Goal: Book appointment/travel/reservation

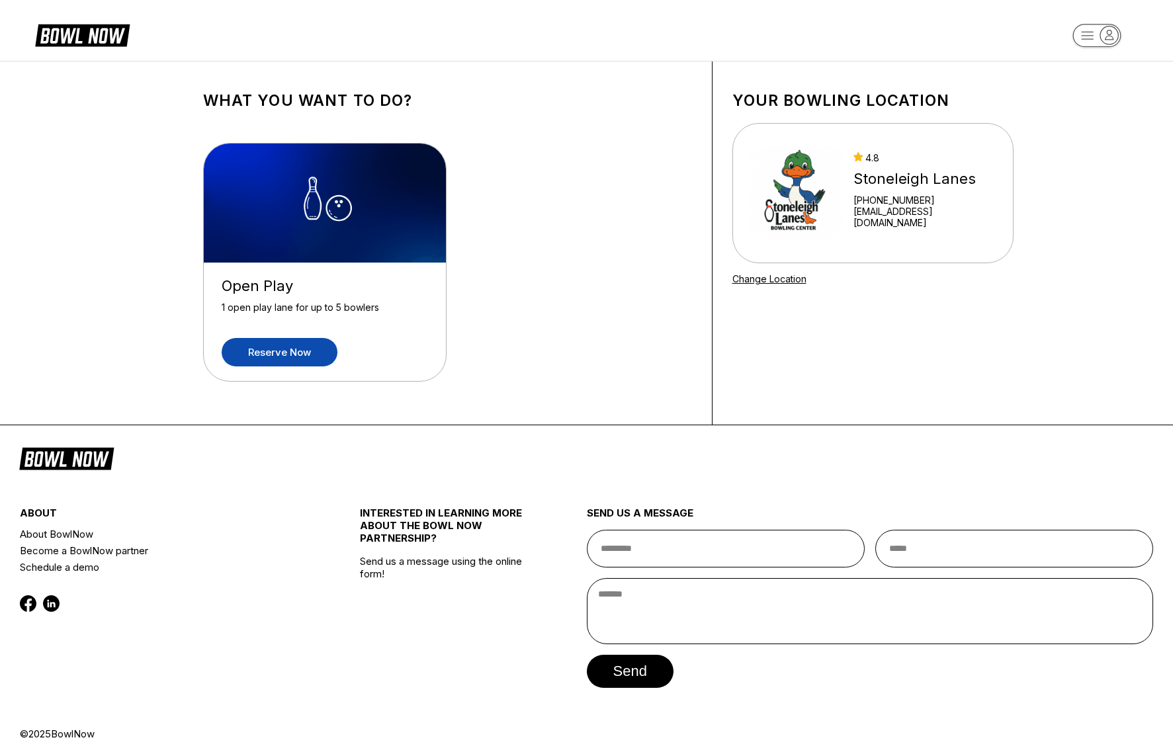
click at [305, 357] on link "Reserve now" at bounding box center [280, 352] width 116 height 28
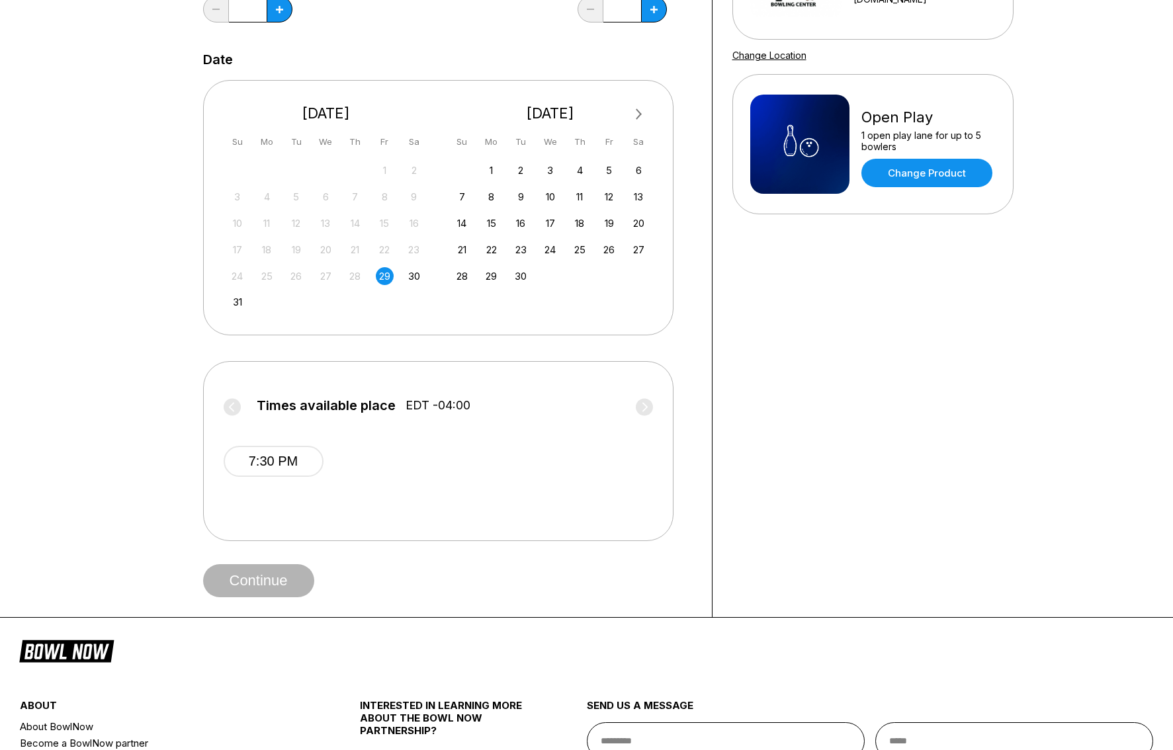
scroll to position [292, 0]
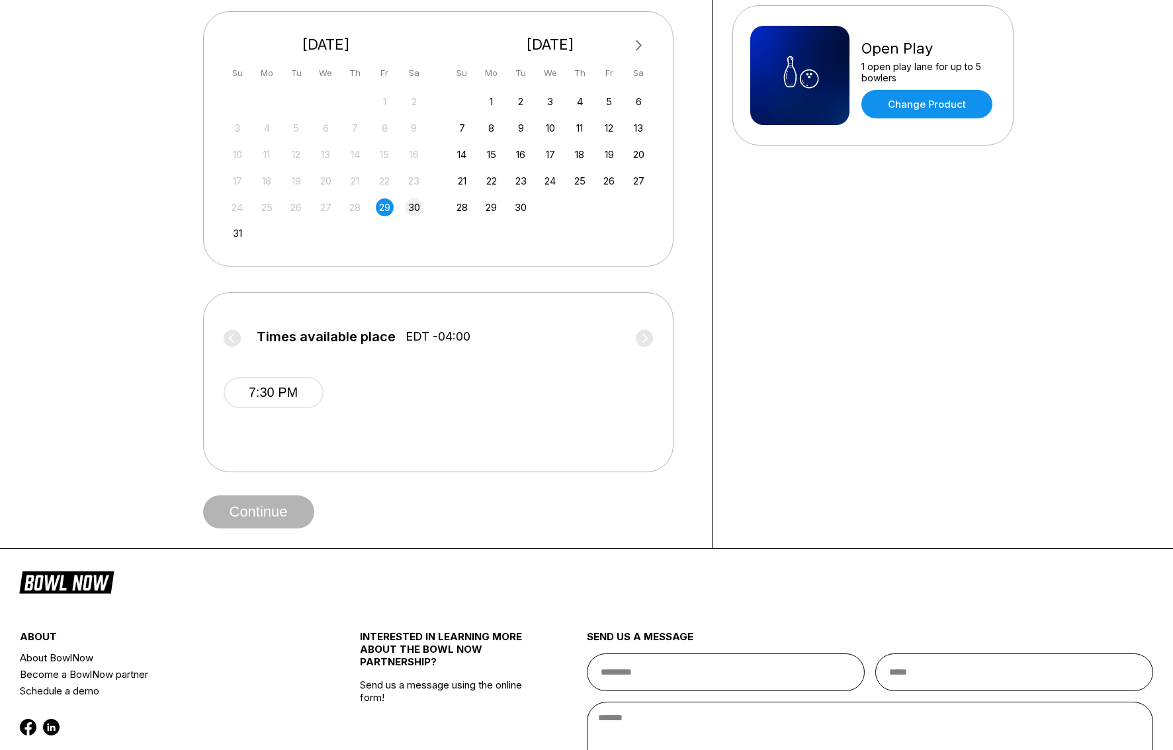
click at [418, 210] on div "30" at bounding box center [414, 208] width 18 height 18
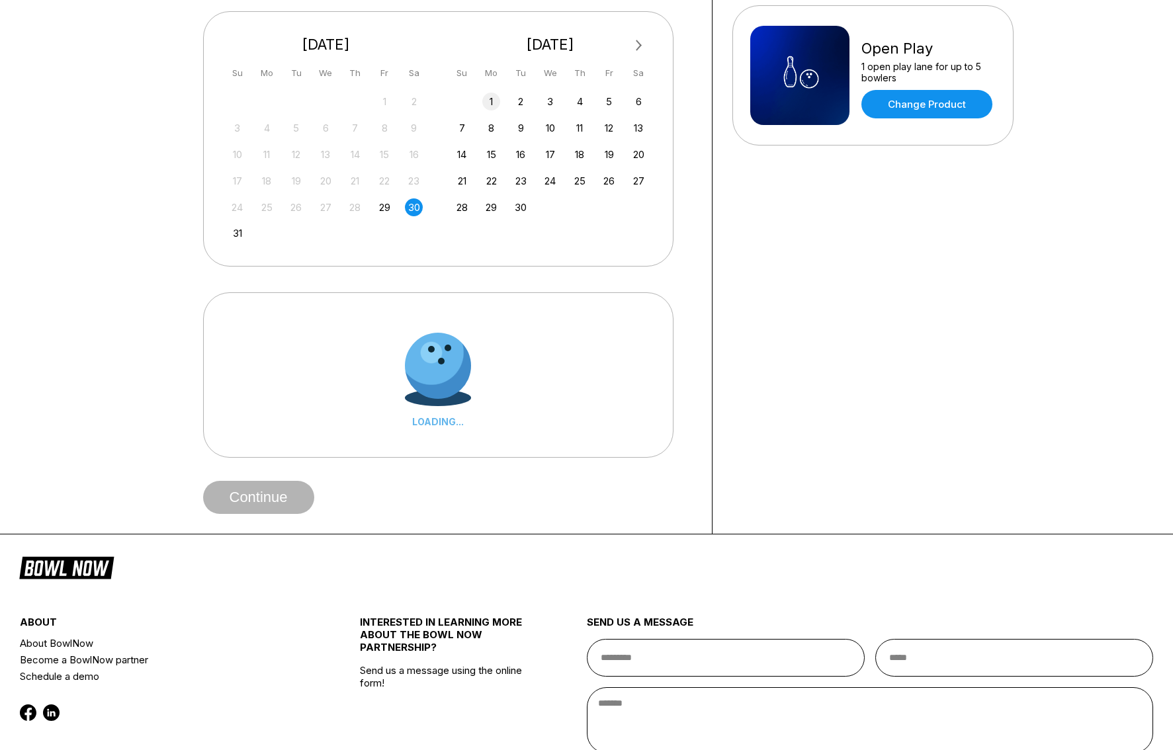
click at [490, 97] on div "1" at bounding box center [491, 102] width 18 height 18
click at [396, 256] on div "Next Month [DATE] Su Mo Tu We Th Fr Sa 27 28 29 30 31 1 2 3 4 5 6 7 8 9 10 11 1…" at bounding box center [438, 138] width 471 height 255
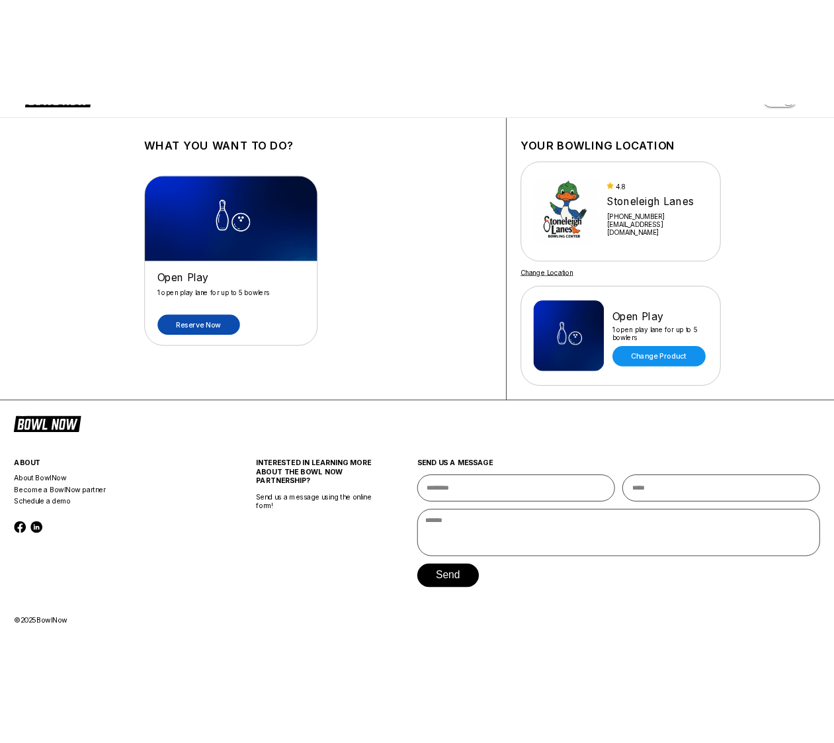
scroll to position [0, 0]
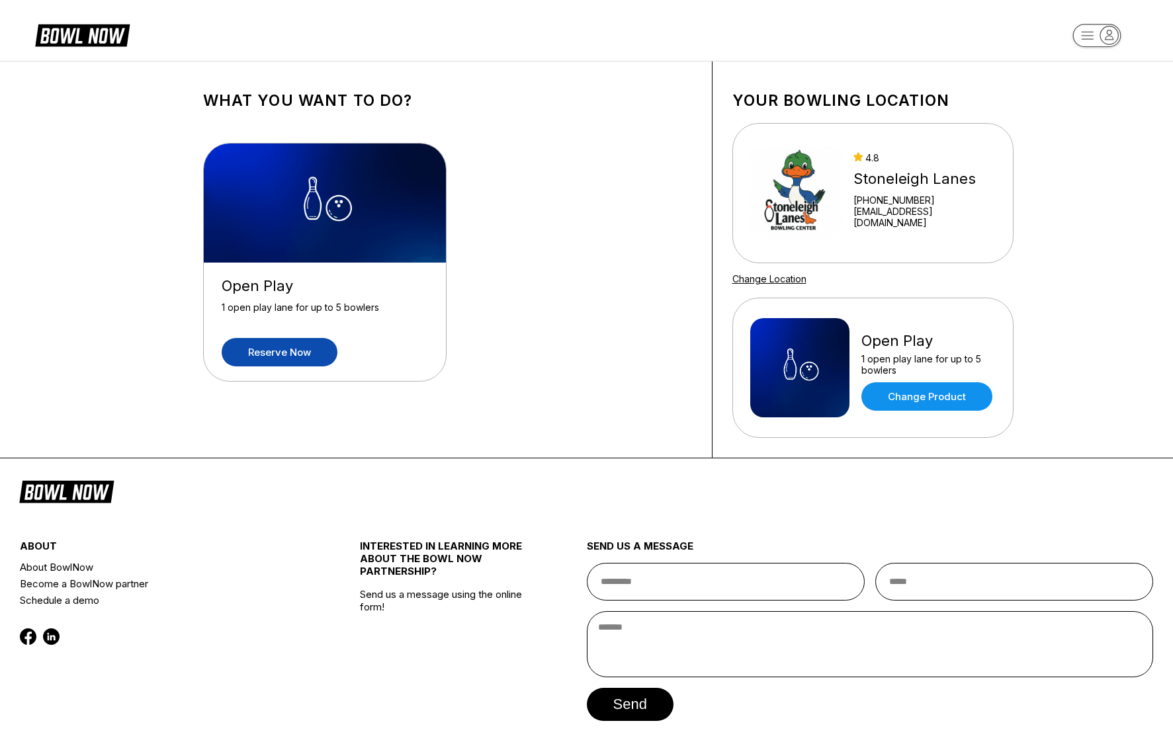
click at [67, 37] on icon at bounding box center [93, 35] width 64 height 15
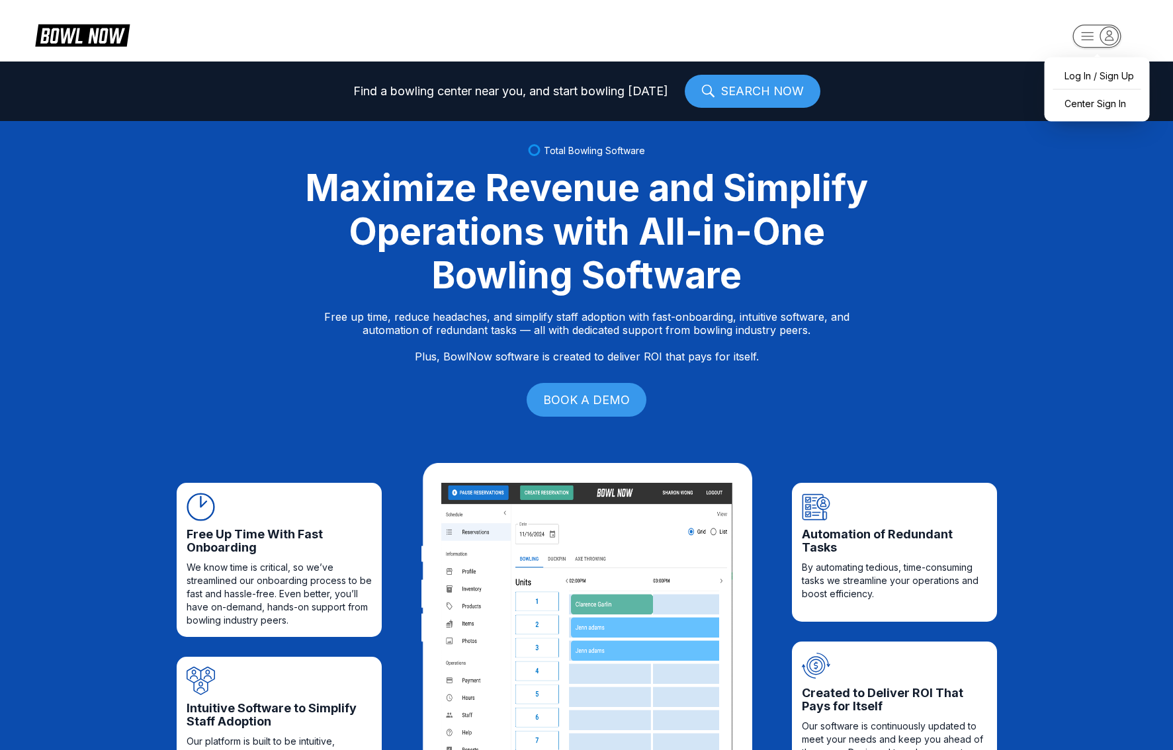
click at [1099, 37] on rect "button" at bounding box center [1097, 35] width 48 height 23
click at [1095, 69] on div "Log In / Sign Up" at bounding box center [1098, 75] width 92 height 23
select select "**"
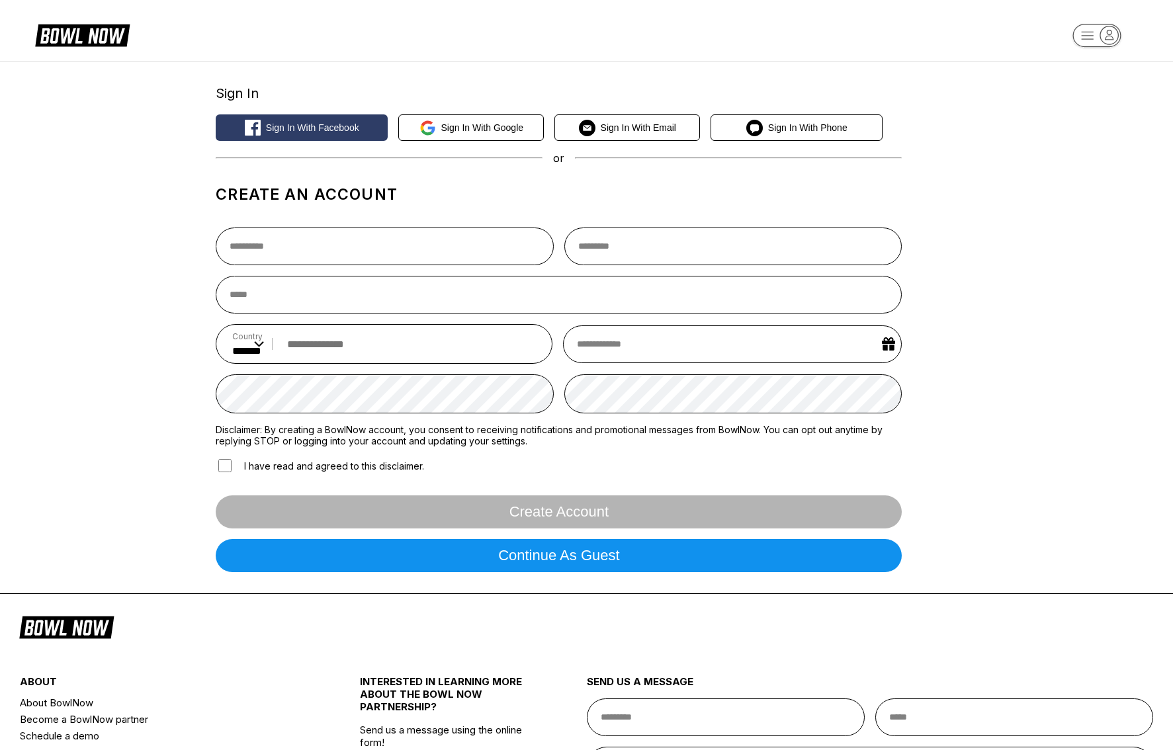
click at [579, 469] on div "I have read and agreed to this disclaimer." at bounding box center [559, 465] width 686 height 17
click at [614, 341] on input "text" at bounding box center [732, 345] width 339 height 38
select select "*"
select select "****"
click at [618, 198] on h1 "Create an account" at bounding box center [559, 194] width 686 height 19
